Goal: Complete application form

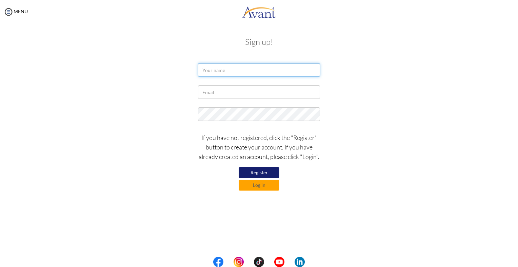
click at [269, 74] on input "text" at bounding box center [259, 70] width 122 height 14
type input "a"
click at [269, 74] on input "A" at bounding box center [259, 70] width 122 height 14
click at [269, 74] on input "d" at bounding box center [259, 70] width 122 height 14
type input "d"
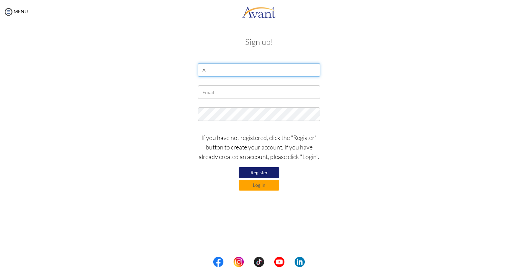
click at [269, 74] on input "A" at bounding box center [259, 70] width 122 height 14
type input "[PERSON_NAME]"
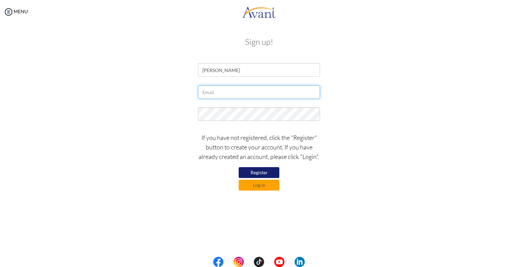
click at [247, 90] on input "text" at bounding box center [259, 92] width 122 height 14
type input "[EMAIL_ADDRESS][DOMAIN_NAME]"
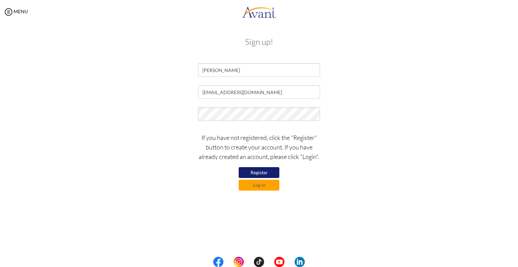
click at [266, 170] on button "Register" at bounding box center [259, 172] width 41 height 11
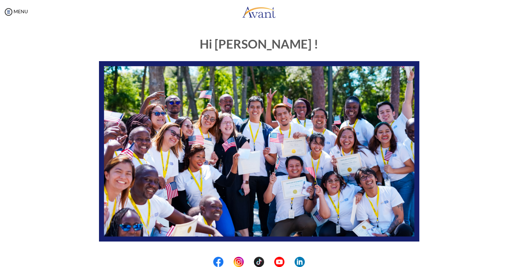
click at [335, 125] on img at bounding box center [259, 151] width 321 height 180
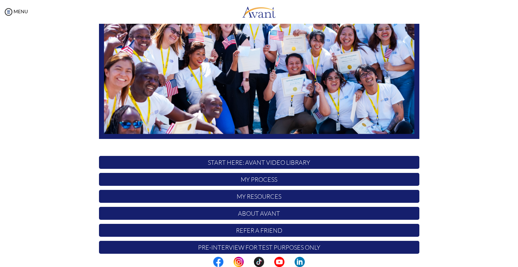
scroll to position [110, 0]
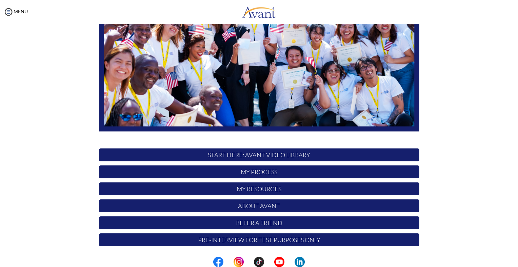
click at [280, 173] on p "My Process" at bounding box center [259, 171] width 321 height 13
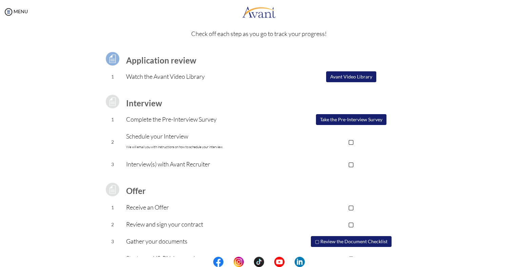
scroll to position [20, 0]
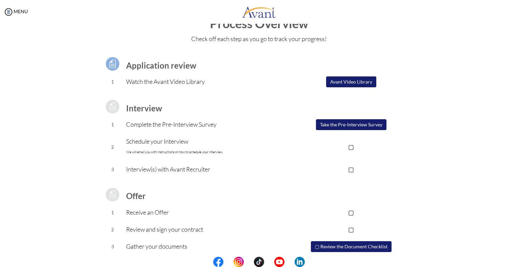
click at [346, 127] on button "Take the Pre-Interview Survey" at bounding box center [351, 124] width 71 height 11
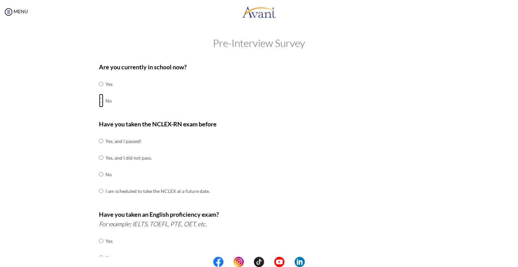
click at [99, 101] on input "radio" at bounding box center [101, 101] width 4 height 14
radio input "true"
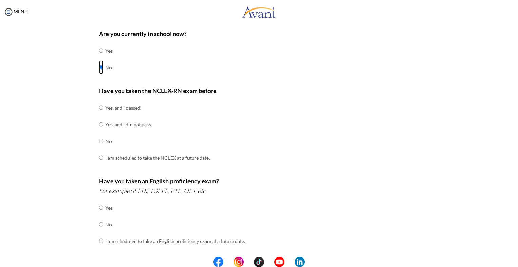
scroll to position [36, 0]
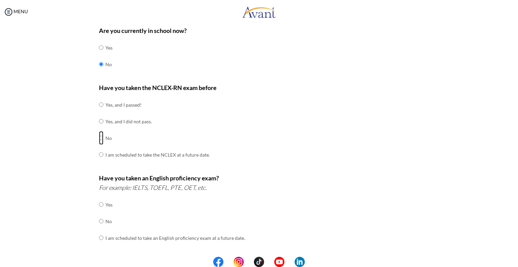
click at [99, 137] on input "radio" at bounding box center [101, 138] width 4 height 14
radio input "true"
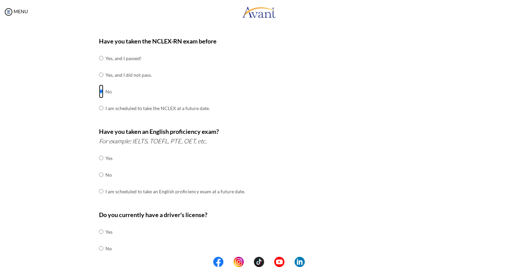
scroll to position [87, 0]
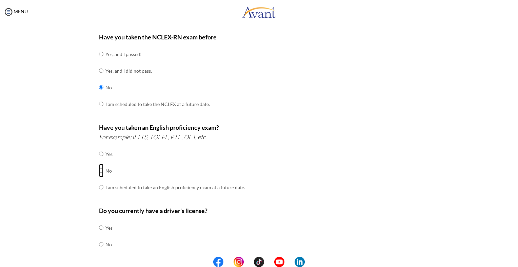
click at [99, 170] on input "radio" at bounding box center [101, 171] width 4 height 14
radio input "true"
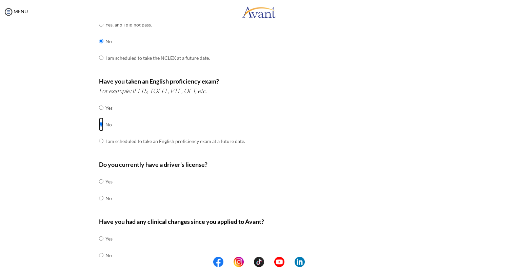
scroll to position [134, 0]
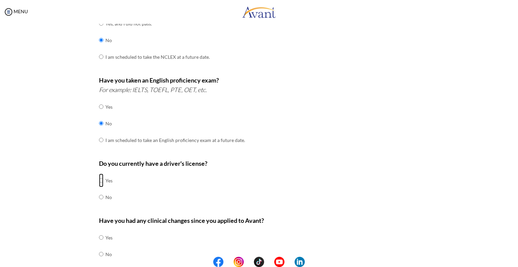
click at [99, 179] on input "radio" at bounding box center [101, 180] width 4 height 14
radio input "true"
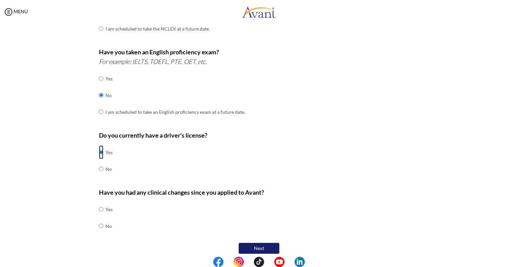
scroll to position [167, 0]
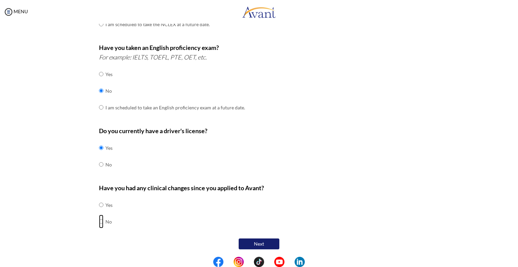
click at [99, 218] on input "radio" at bounding box center [101, 221] width 4 height 14
radio input "true"
click at [263, 240] on button "Next" at bounding box center [259, 243] width 41 height 11
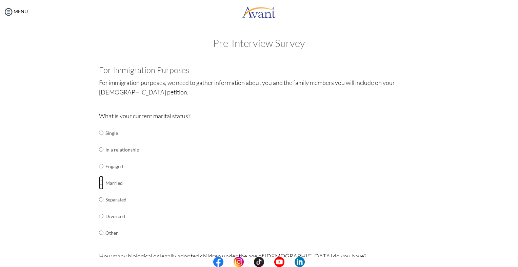
click at [99, 183] on input "radio" at bounding box center [101, 183] width 4 height 14
radio input "true"
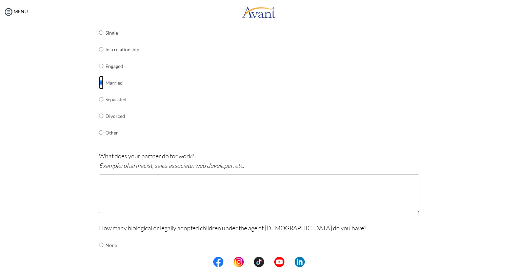
scroll to position [102, 0]
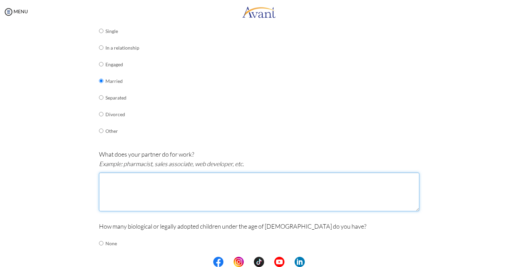
click at [132, 187] on textarea at bounding box center [259, 191] width 321 height 39
type textarea "a"
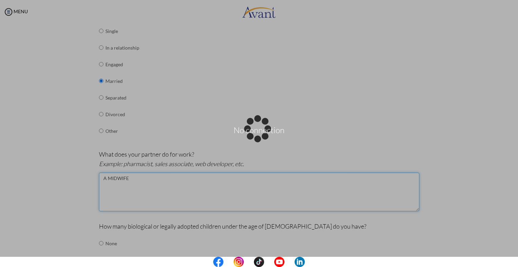
type textarea "A MIDWIFE"
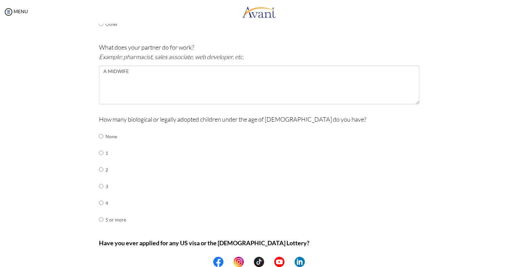
scroll to position [209, 0]
click at [0, 0] on div at bounding box center [0, 0] width 0 height 0
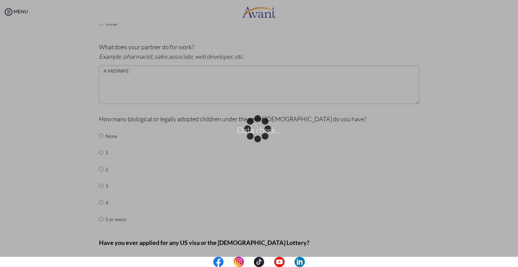
click at [254, 138] on div "Data check..." at bounding box center [258, 133] width 9 height 9
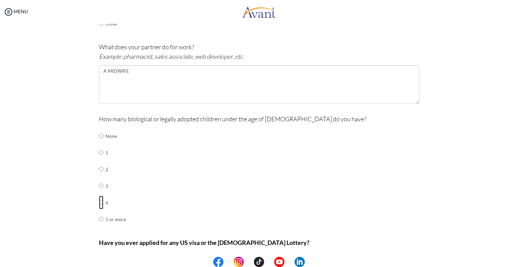
click at [99, 202] on input "radio" at bounding box center [101, 202] width 4 height 14
radio input "true"
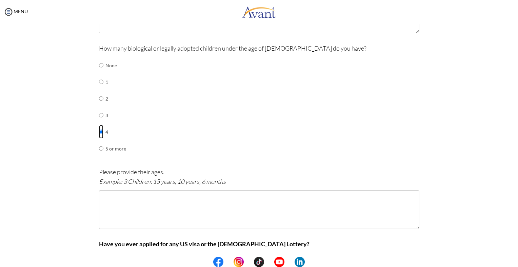
scroll to position [282, 0]
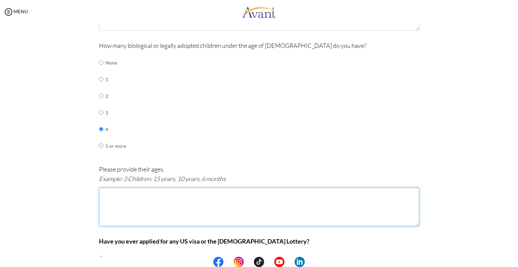
click at [135, 202] on textarea at bounding box center [259, 206] width 321 height 39
type textarea "1"
click at [159, 211] on textarea "4 Children" at bounding box center [259, 206] width 321 height 39
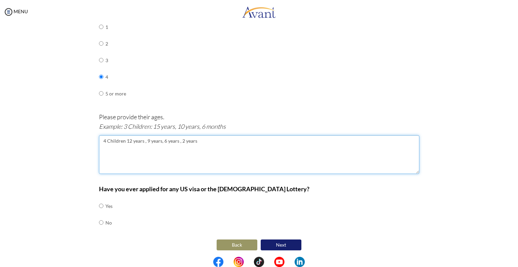
scroll to position [335, 0]
type textarea "4 Children 12 years , 9 years, 6 years , 2 years"
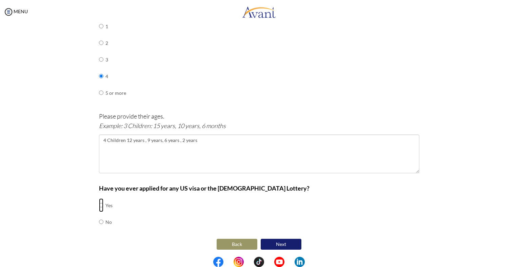
click at [99, 204] on input "radio" at bounding box center [101, 205] width 4 height 14
radio input "true"
click at [279, 241] on button "Next" at bounding box center [281, 244] width 41 height 11
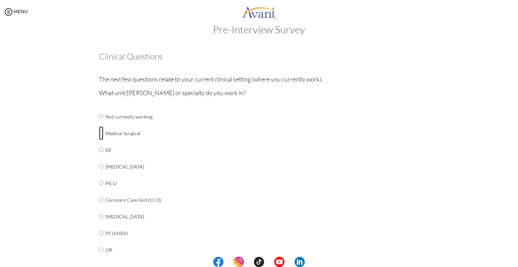
click at [99, 134] on input "radio" at bounding box center [101, 133] width 4 height 14
radio input "true"
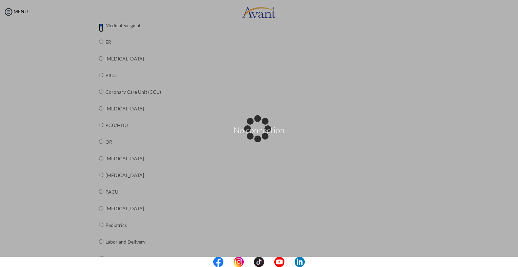
scroll to position [123, 0]
click at [254, 138] on div "No connection" at bounding box center [258, 133] width 9 height 9
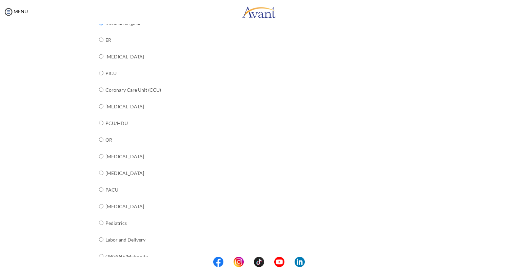
click at [0, 0] on div at bounding box center [0, 0] width 0 height 0
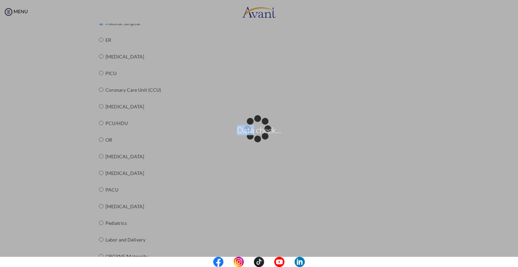
click at [264, 129] on div "Data check..." at bounding box center [258, 133] width 9 height 9
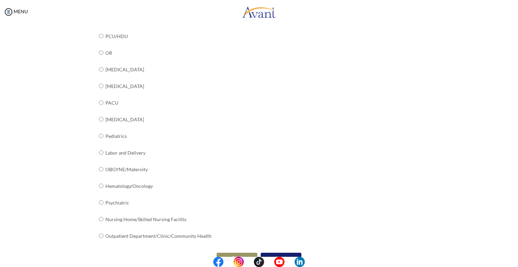
scroll to position [224, 0]
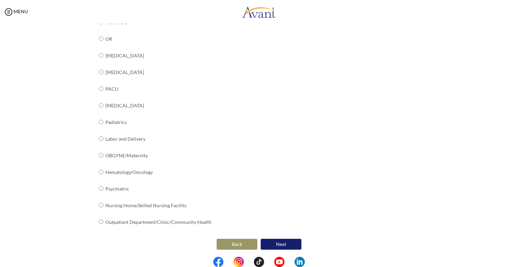
click at [281, 244] on button "Next" at bounding box center [281, 244] width 41 height 11
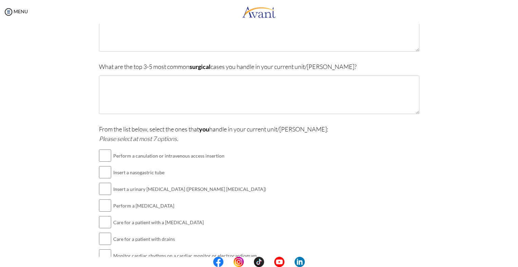
scroll to position [139, 0]
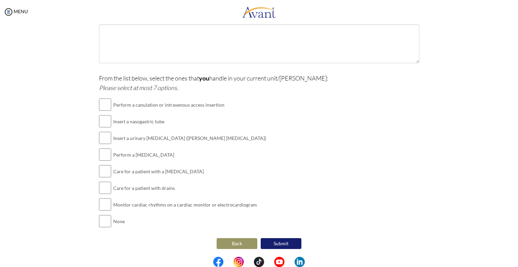
click at [281, 128] on div "From the list below, select the ones that you handle in your current unit/ward:…" at bounding box center [259, 154] width 321 height 163
